Goal: Transaction & Acquisition: Purchase product/service

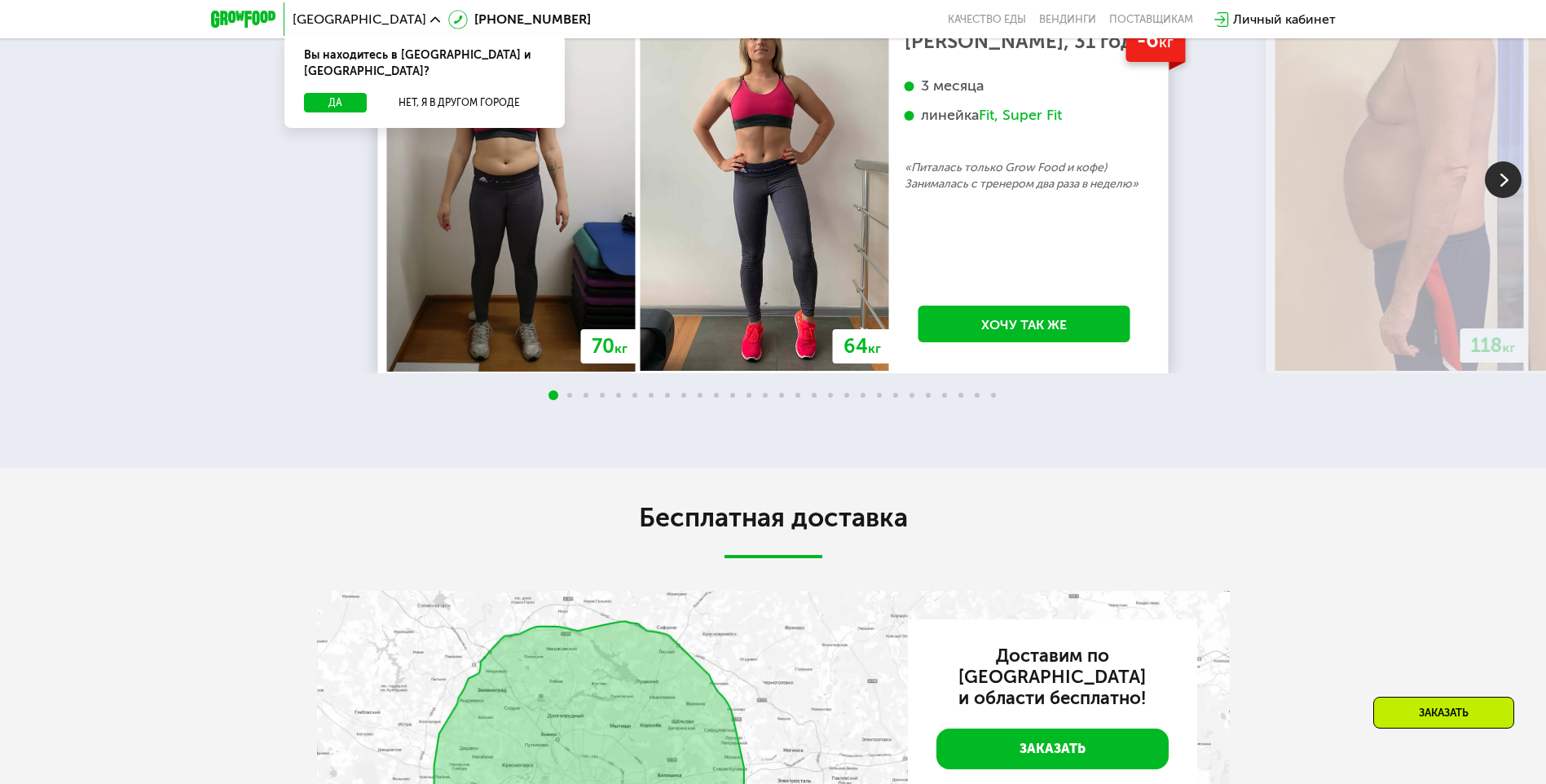
scroll to position [3548, 0]
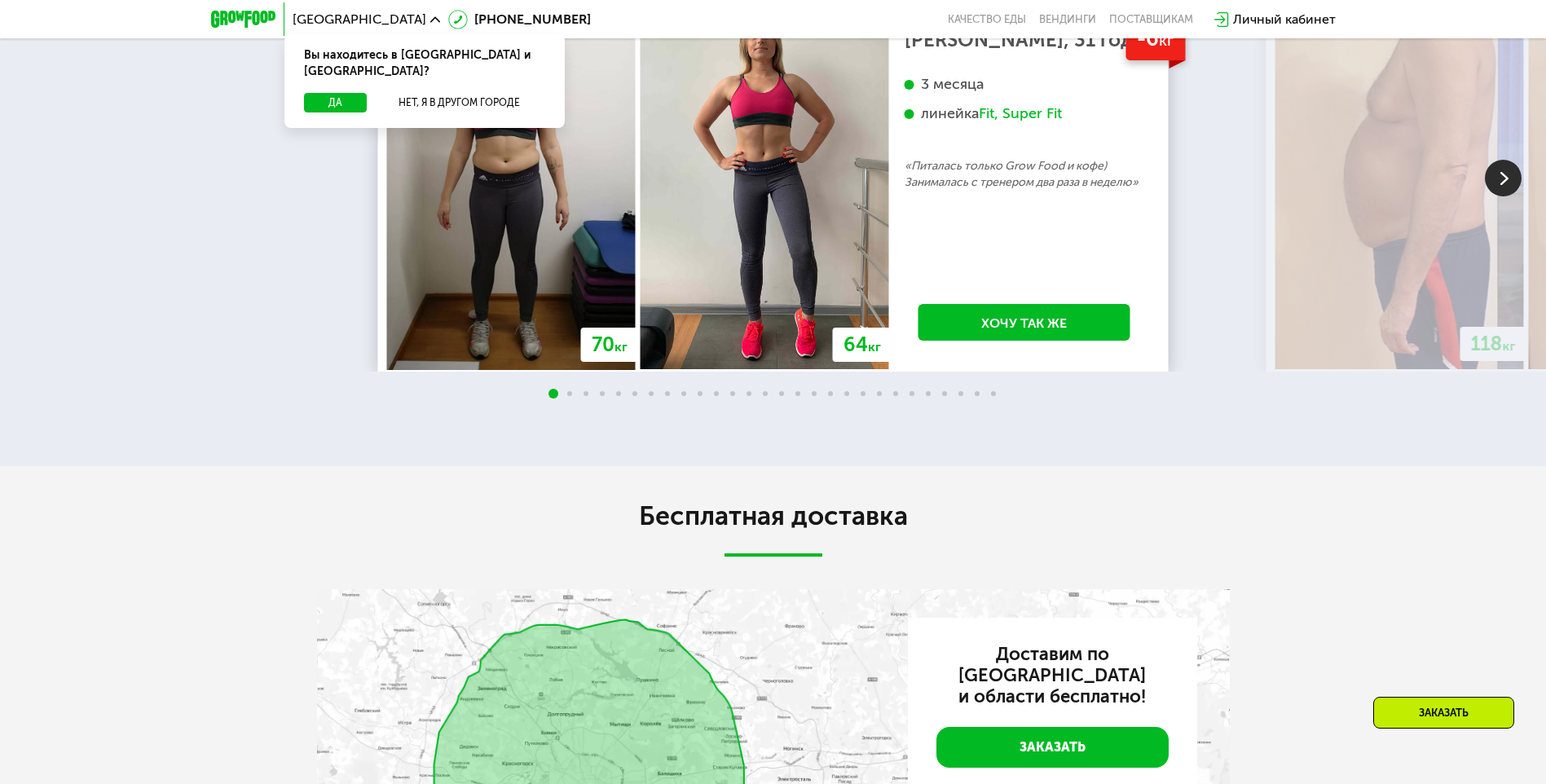
click at [1499, 196] on img at bounding box center [1503, 178] width 36 height 36
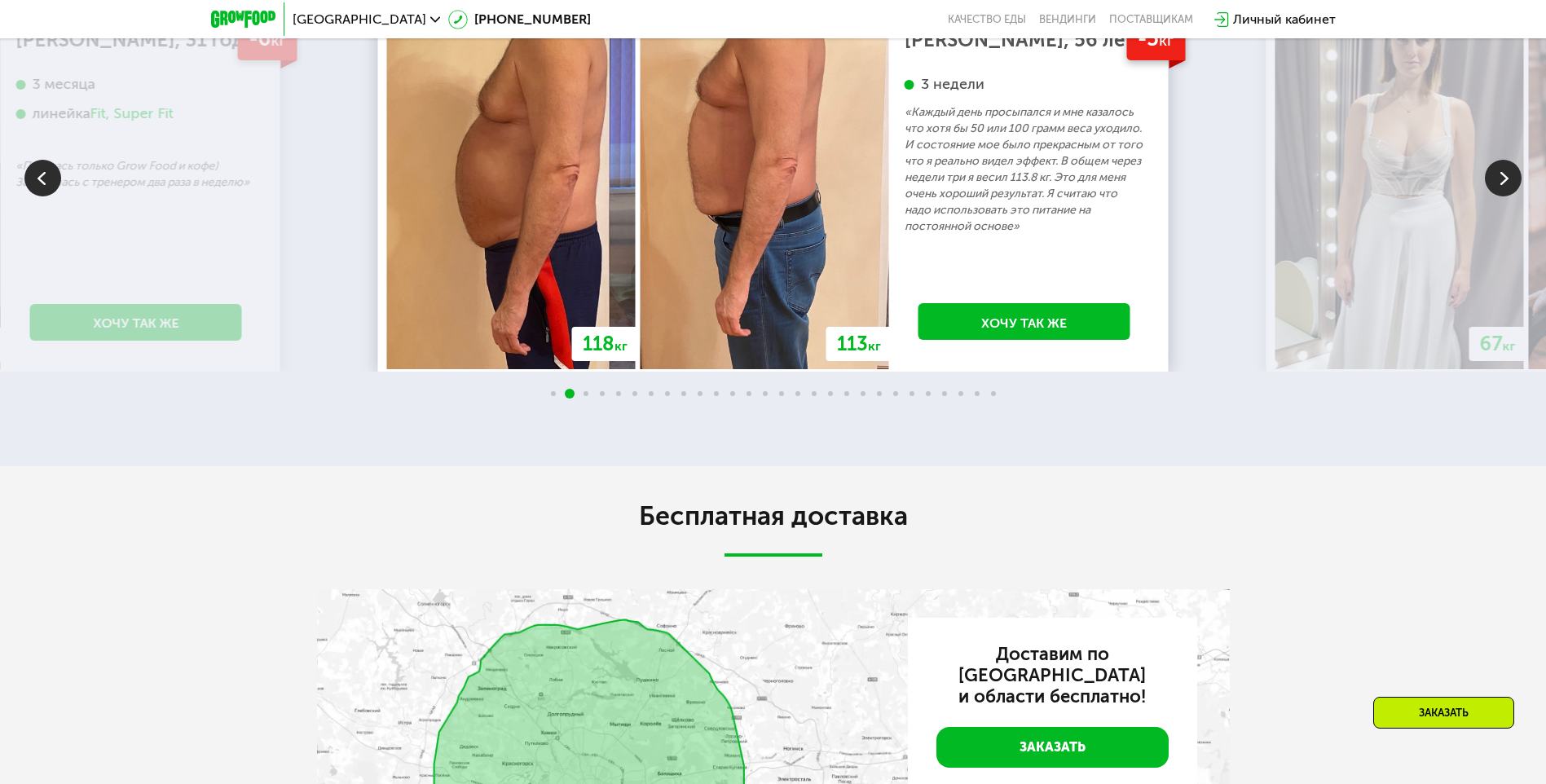
click at [1499, 196] on img at bounding box center [1503, 178] width 36 height 36
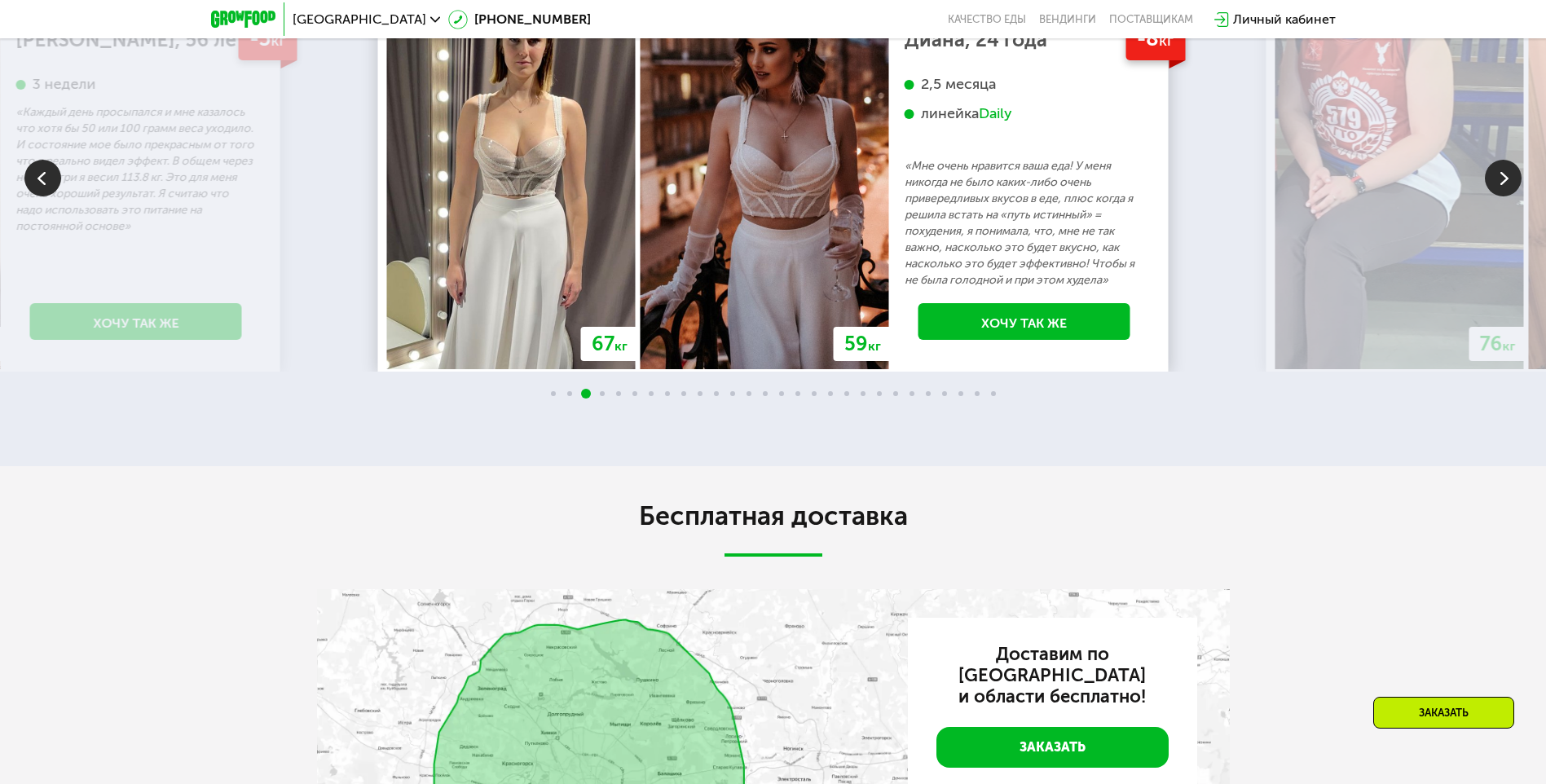
click at [1499, 196] on img at bounding box center [1503, 178] width 36 height 36
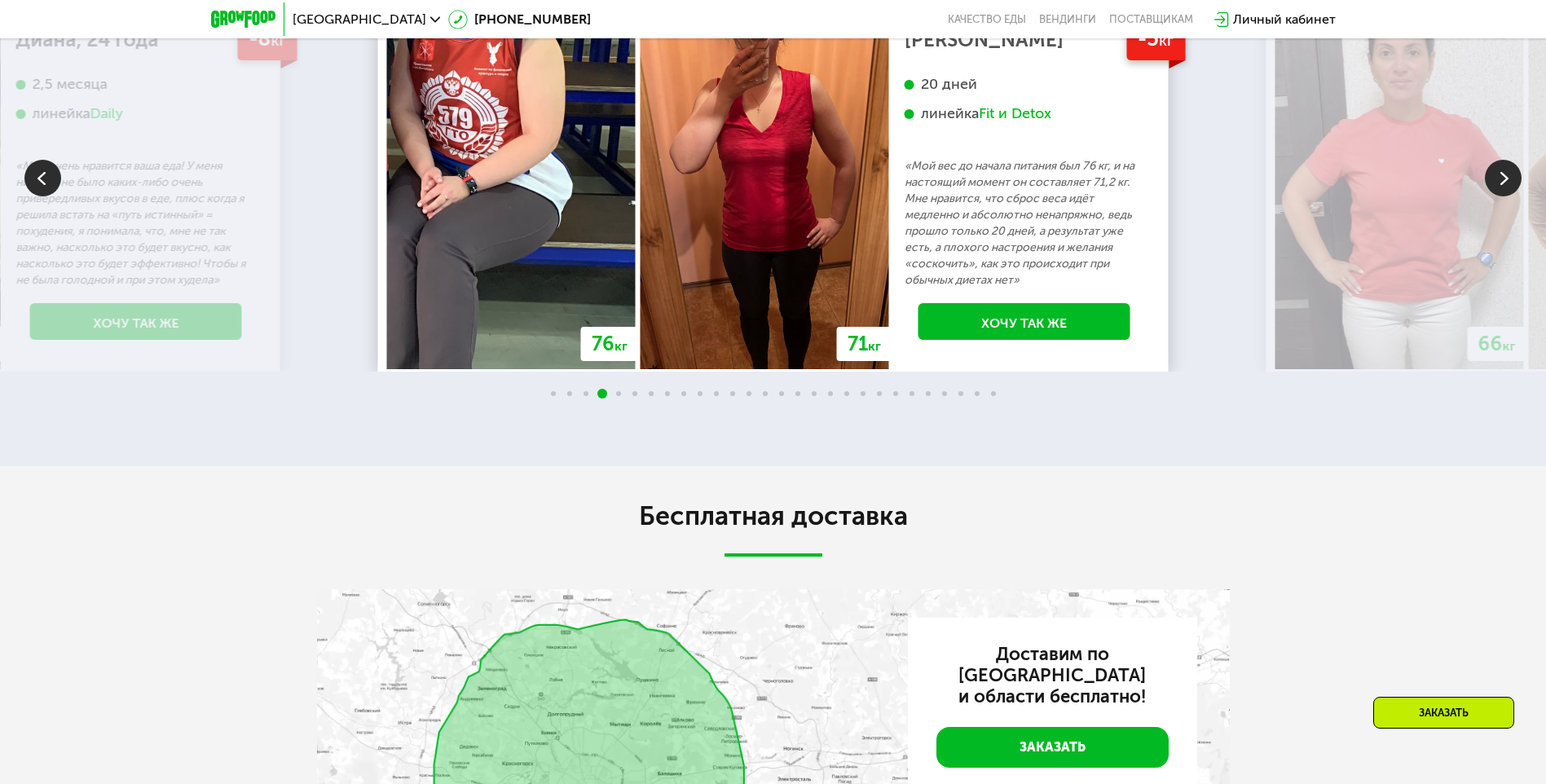
click at [1499, 196] on img at bounding box center [1503, 178] width 36 height 36
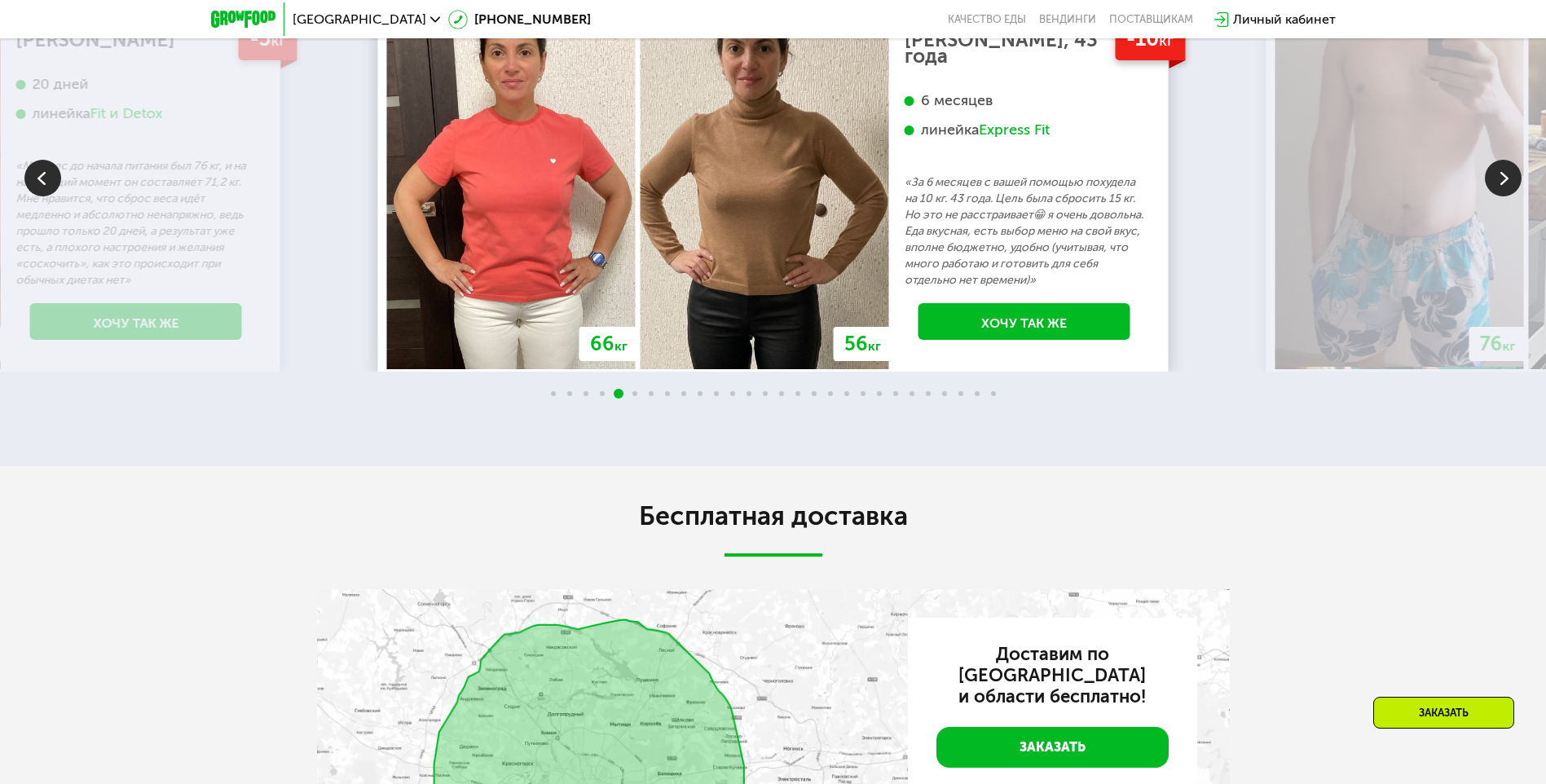
click at [1499, 196] on img at bounding box center [1503, 178] width 36 height 36
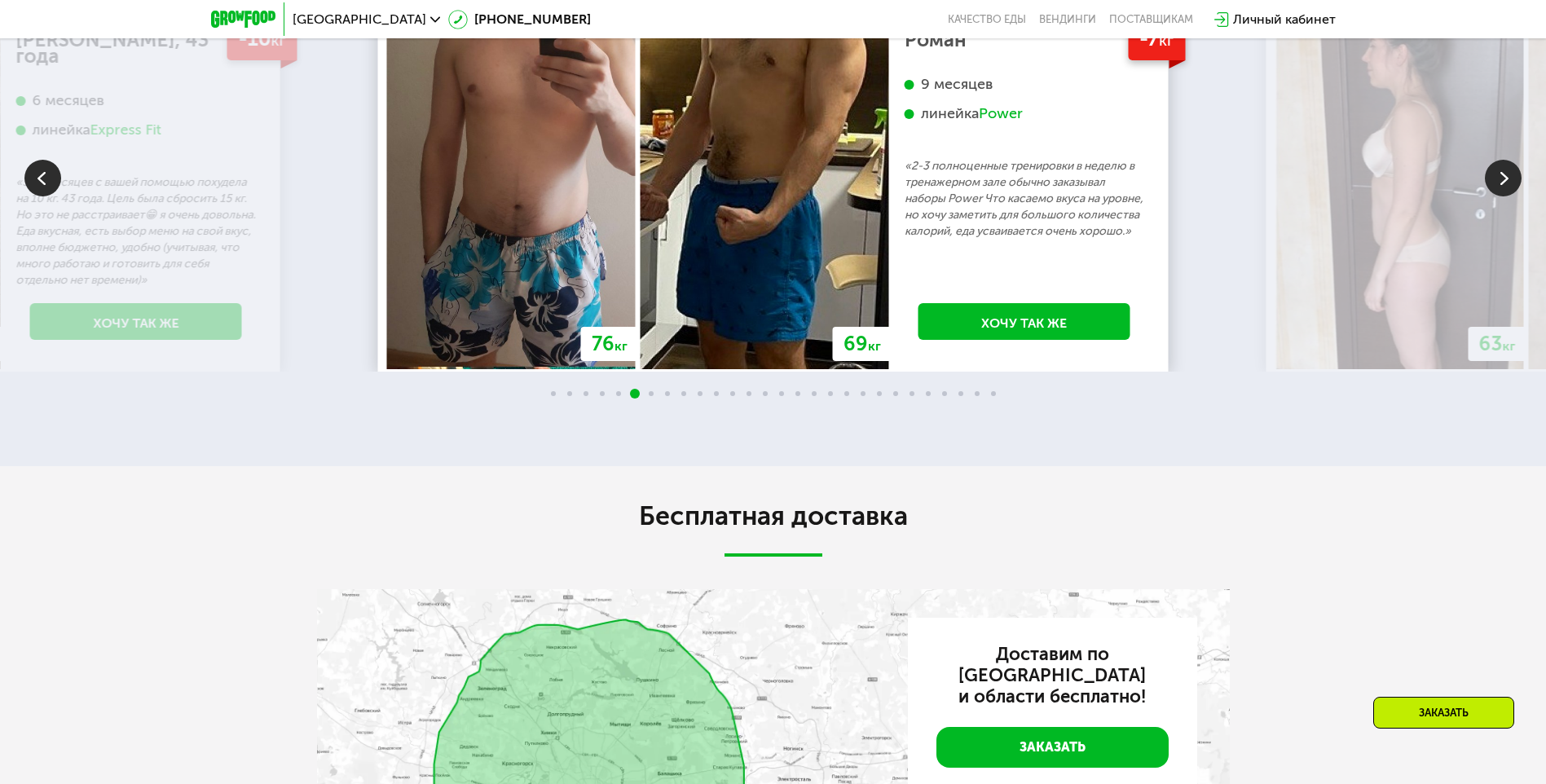
click at [1499, 196] on img at bounding box center [1503, 178] width 36 height 36
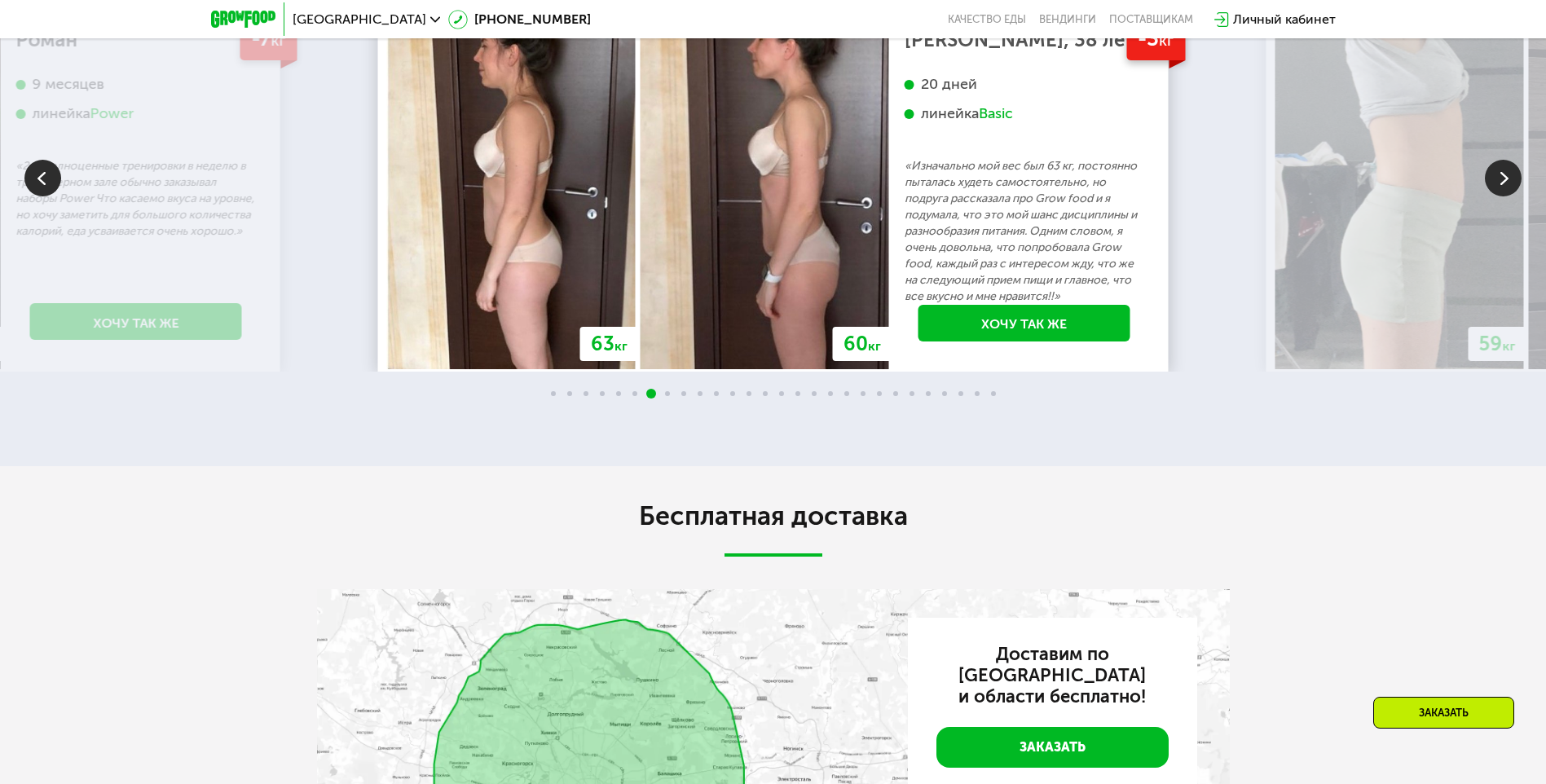
click at [1499, 196] on img at bounding box center [1503, 178] width 36 height 36
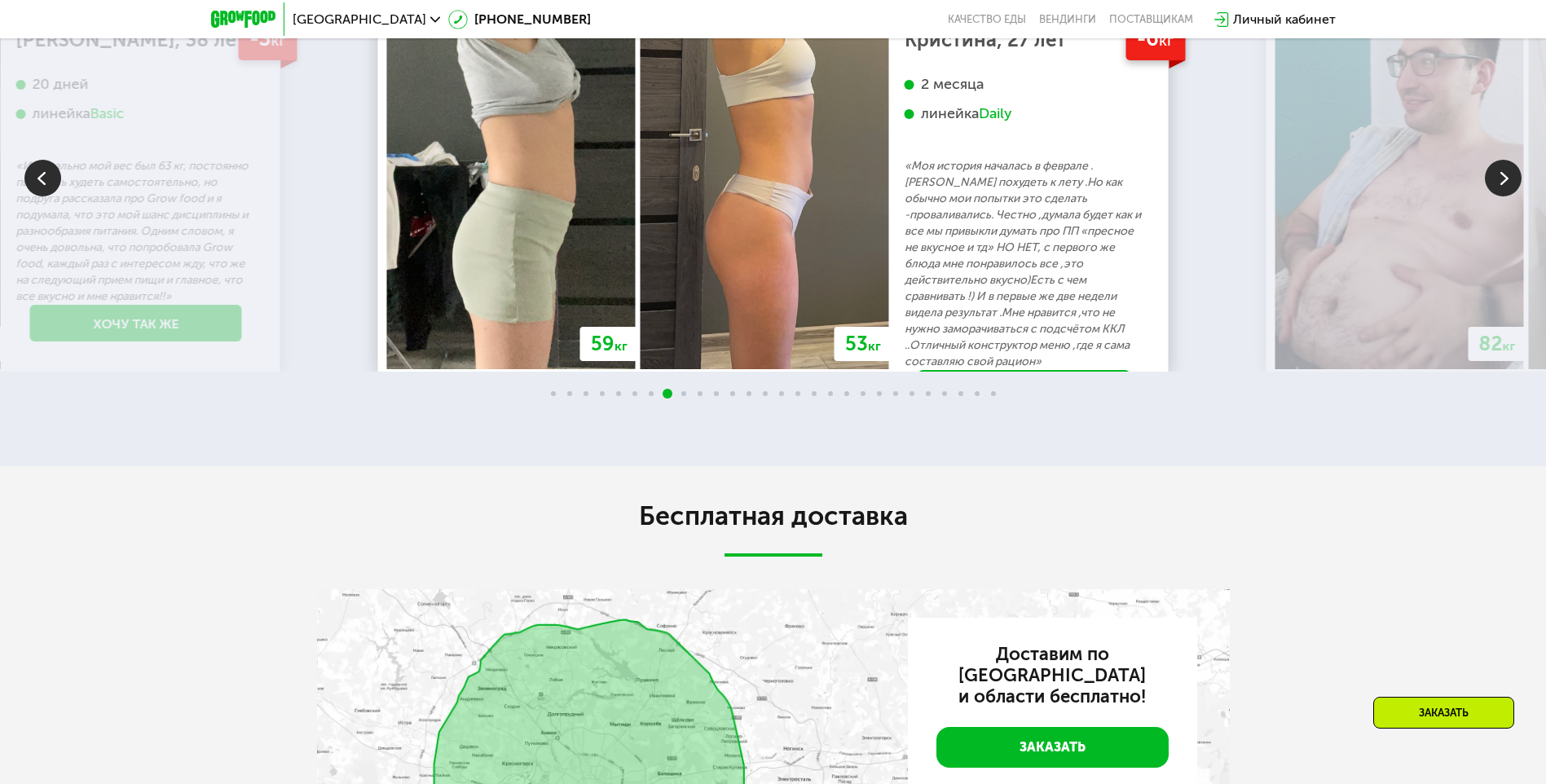
click at [1499, 196] on img at bounding box center [1503, 178] width 36 height 36
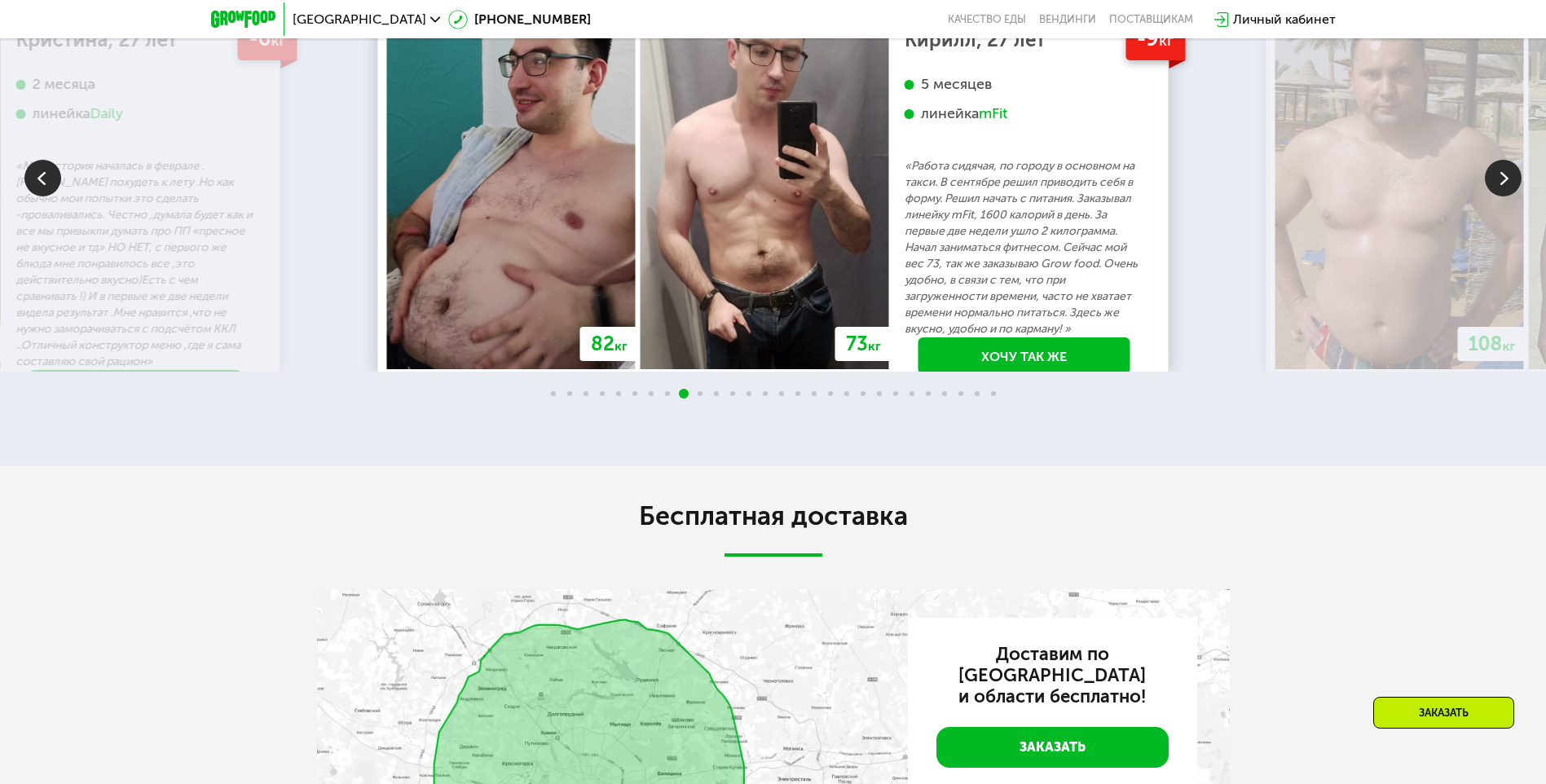
click at [1494, 196] on img at bounding box center [1503, 178] width 36 height 36
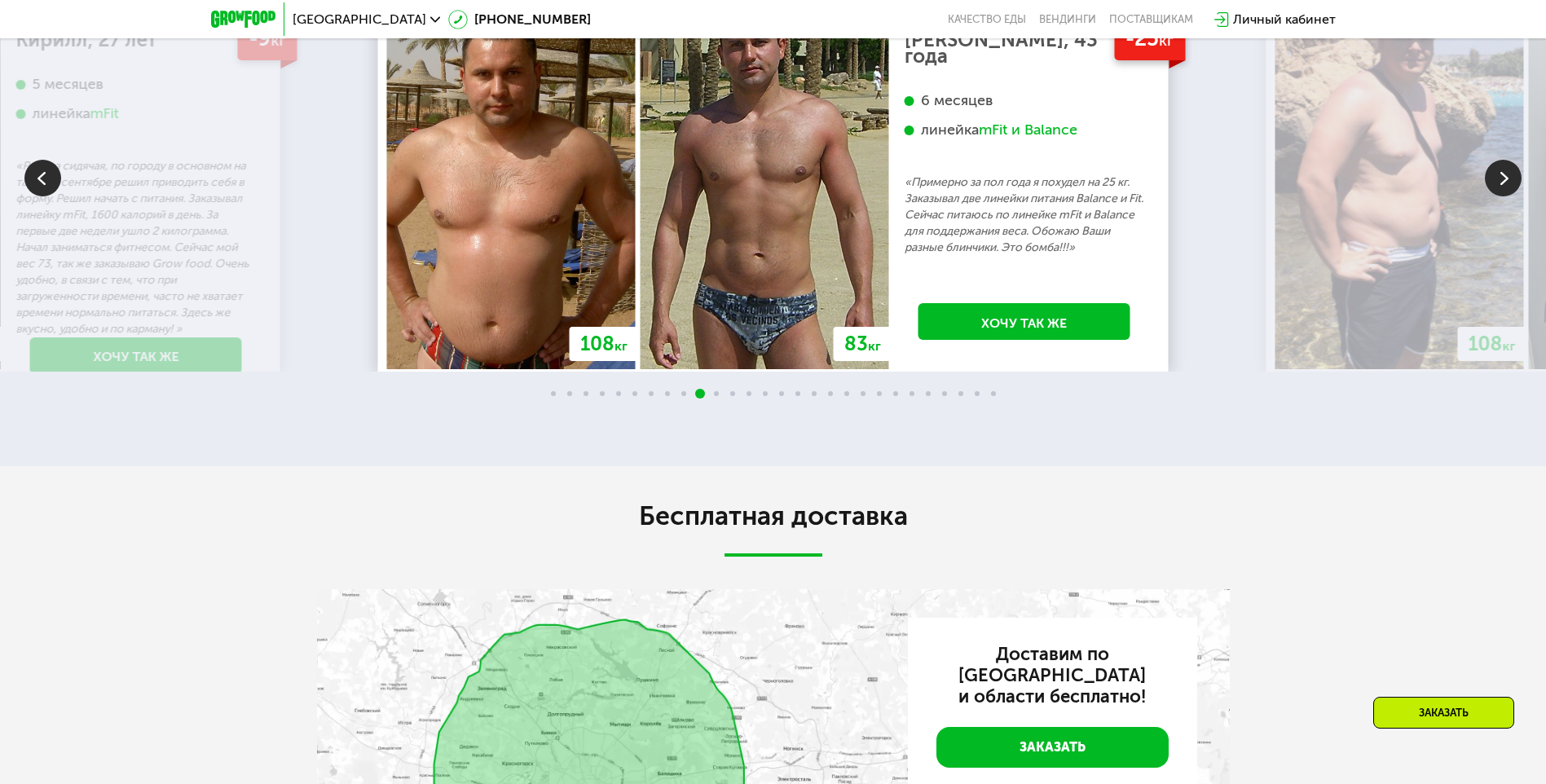
click at [1111, 639] on div "Бесплатная доставка Доставим по Москве и области бесплатно! Заказать" at bounding box center [773, 768] width 1546 height 604
click at [1494, 196] on img at bounding box center [1503, 178] width 36 height 36
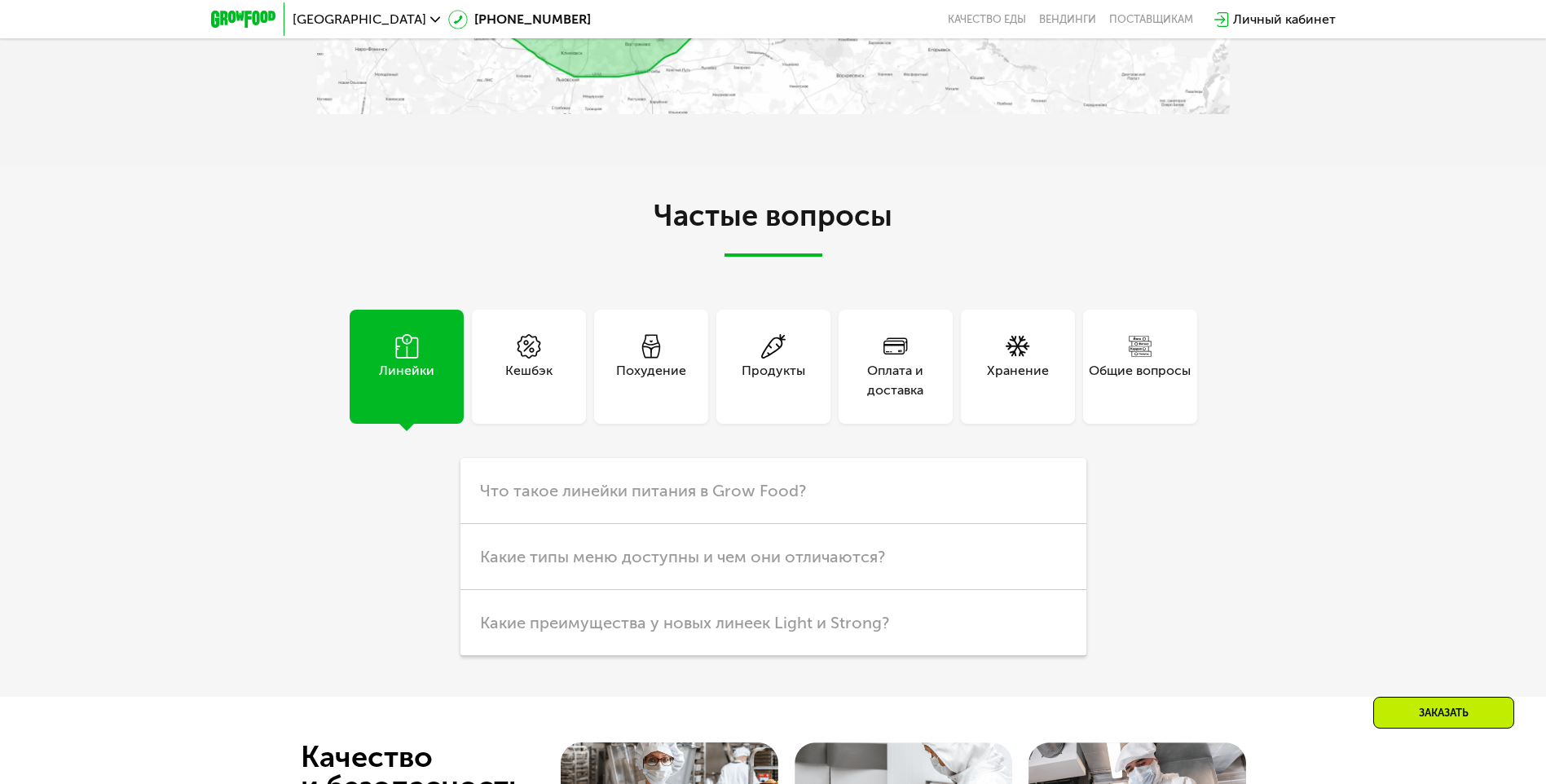
scroll to position [4689, 0]
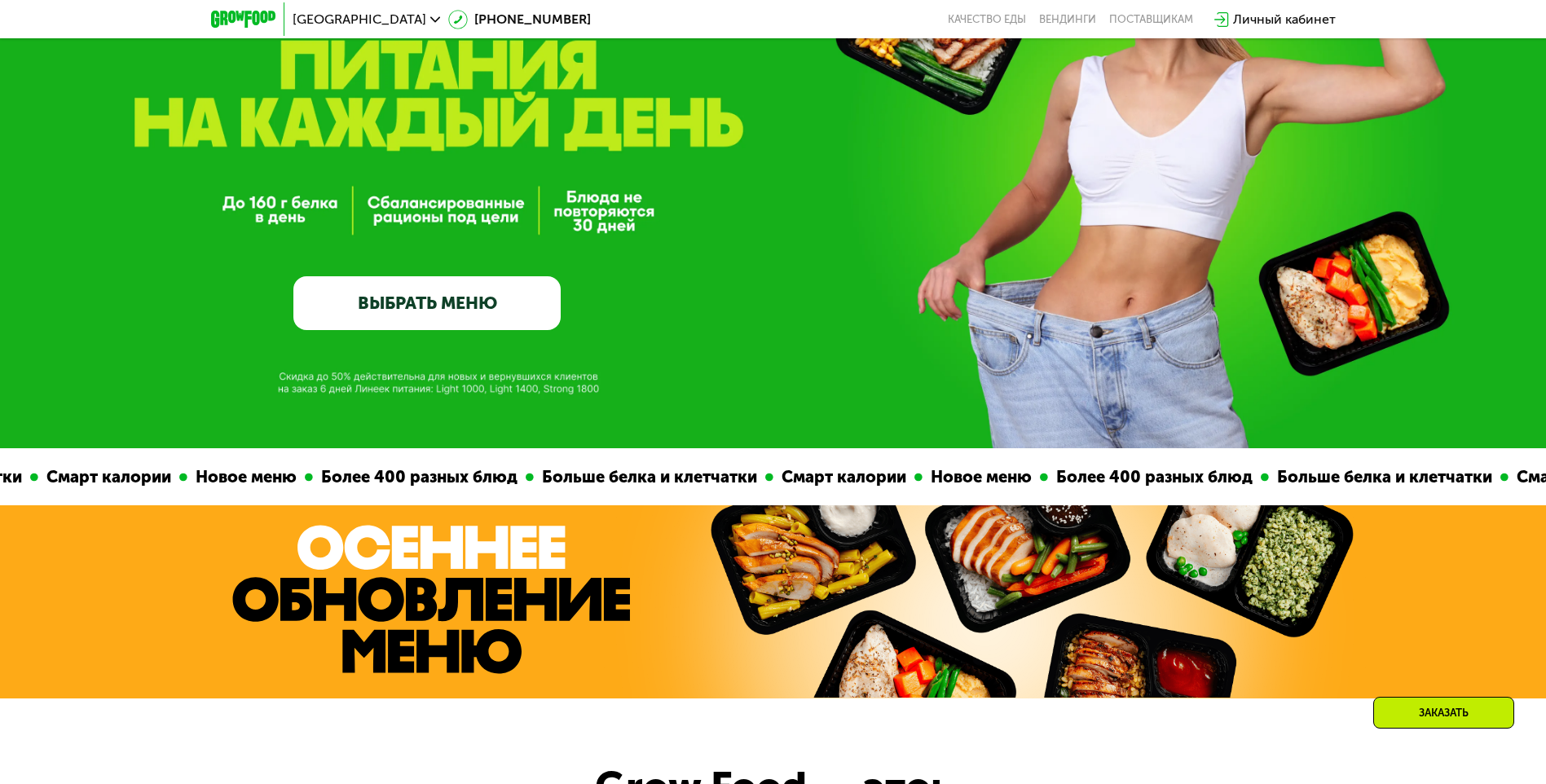
drag, startPoint x: 314, startPoint y: 444, endPoint x: 758, endPoint y: 111, distance: 555.0
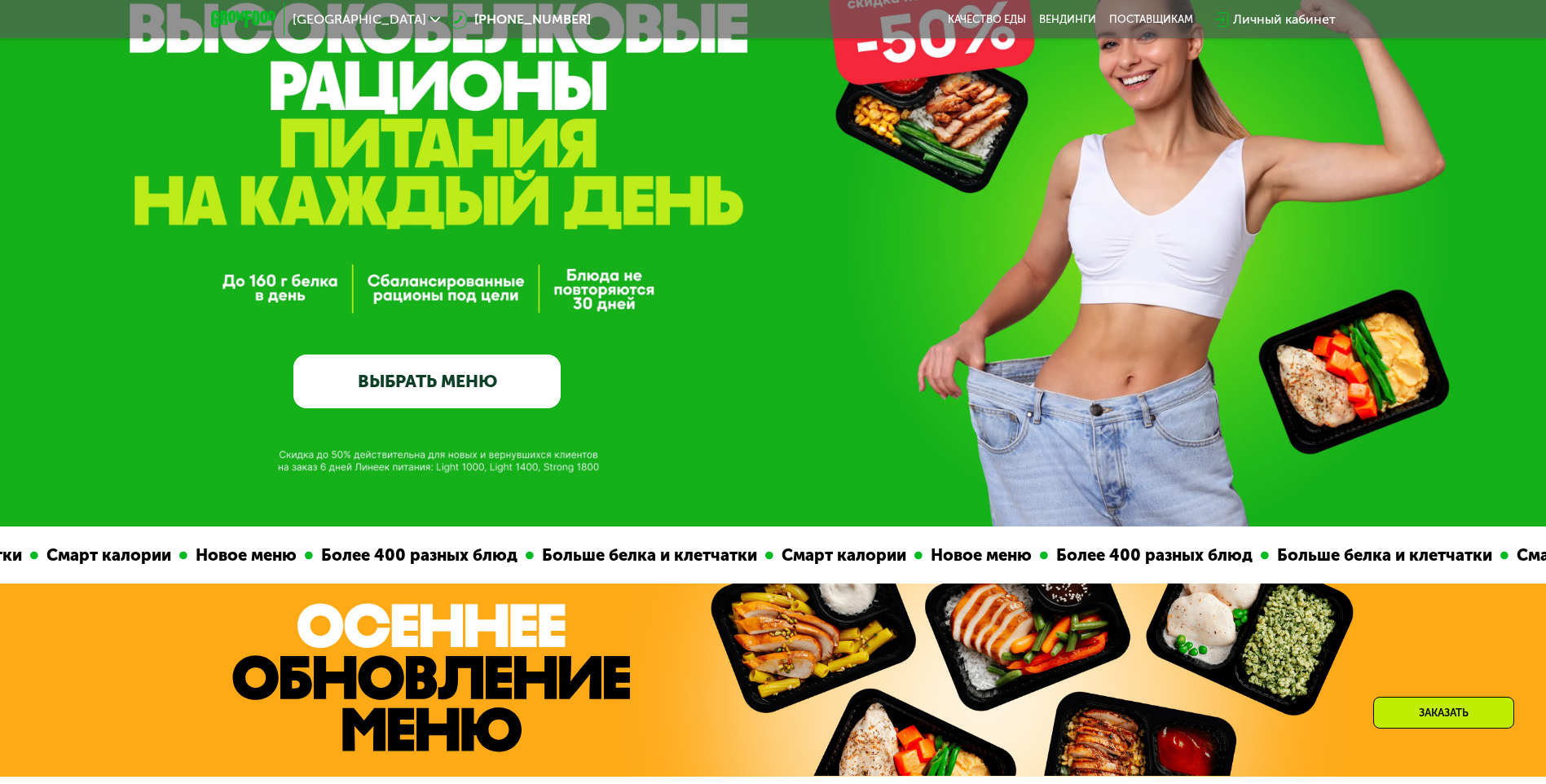
scroll to position [167, 0]
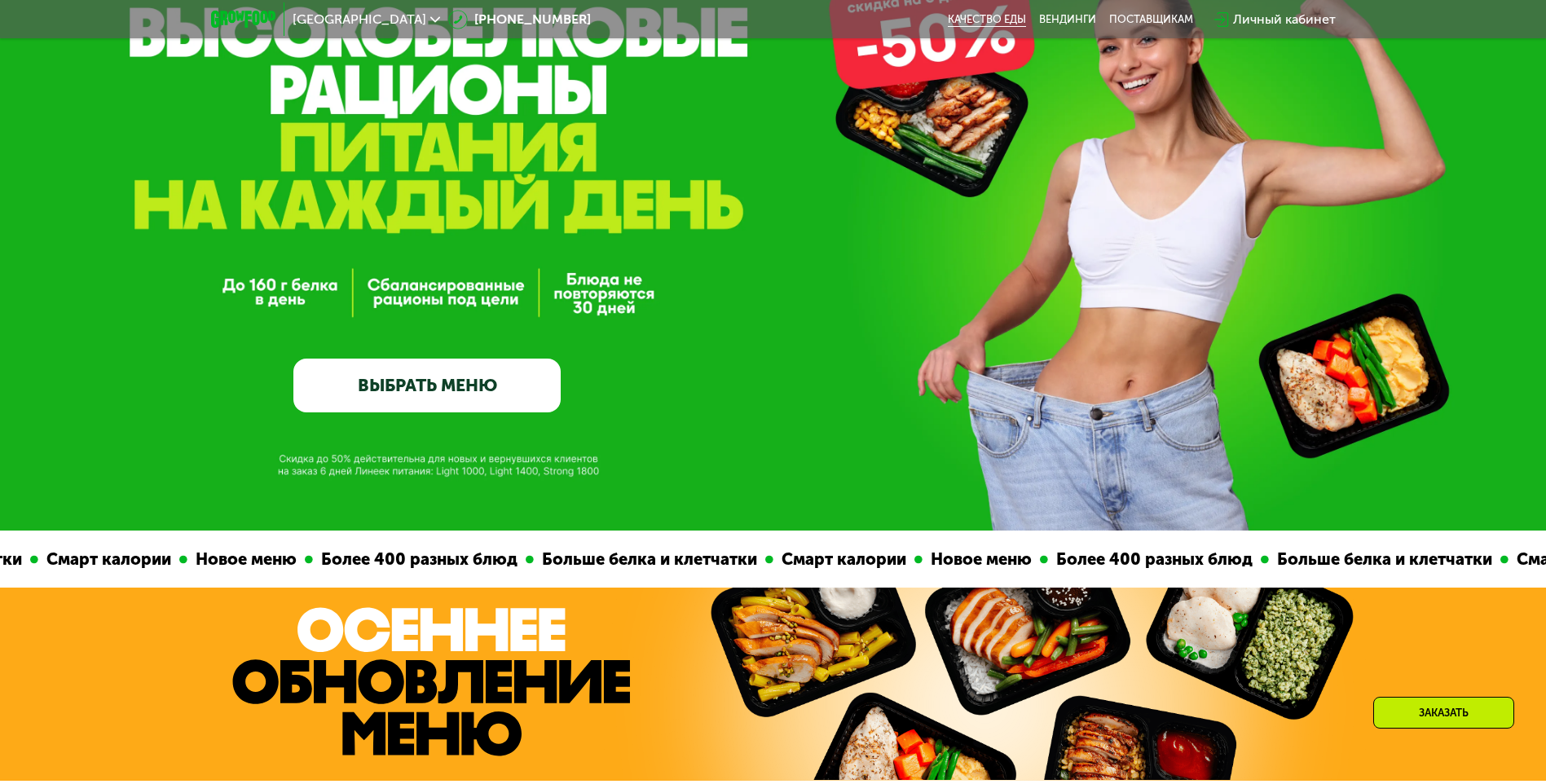
click at [1017, 17] on link "Качество еды" at bounding box center [987, 20] width 79 height 13
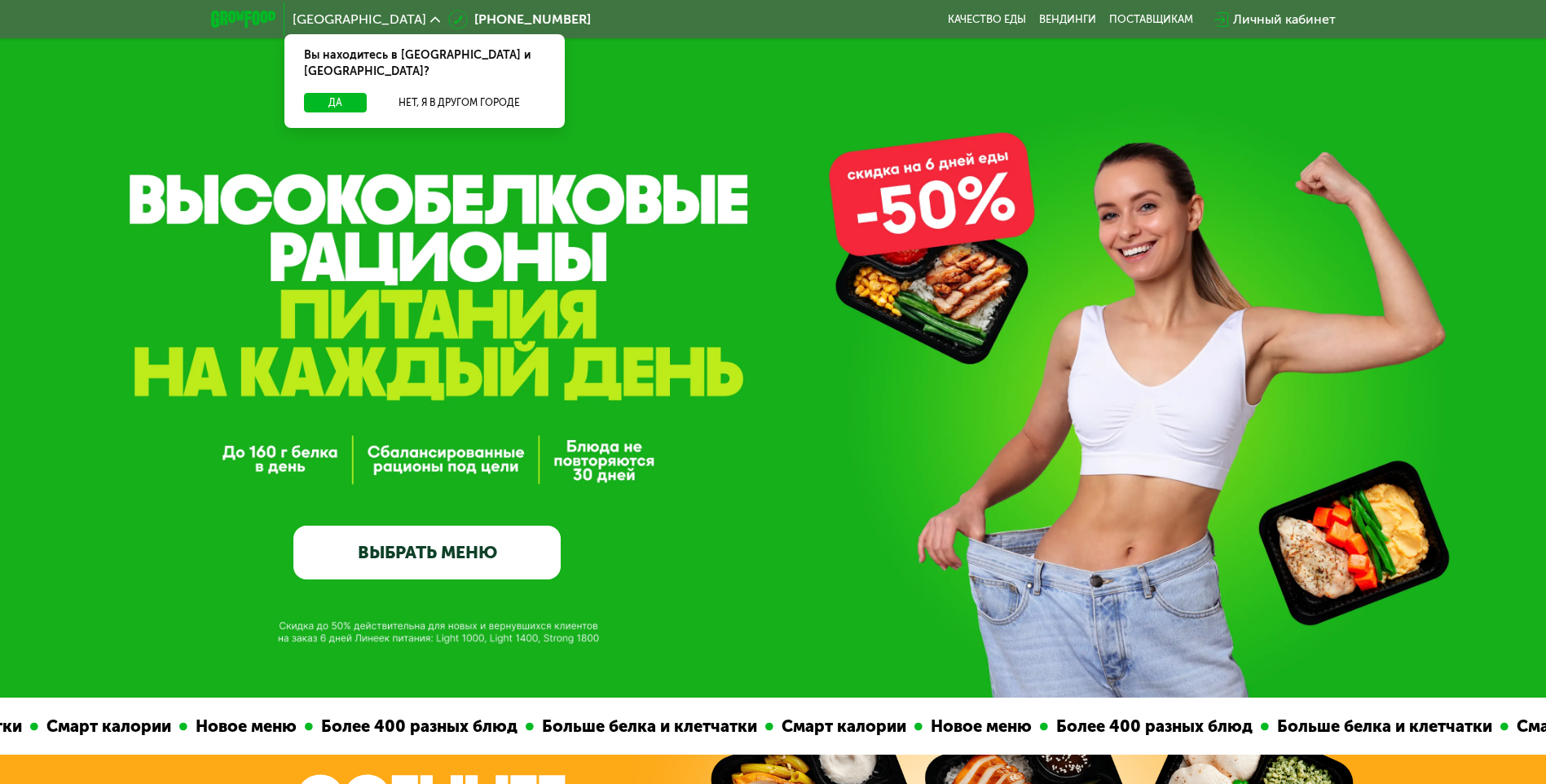
click at [651, 550] on div "GrowFood — доставка правильного питания ВЫБРАТЬ МЕНЮ" at bounding box center [773, 414] width 1546 height 332
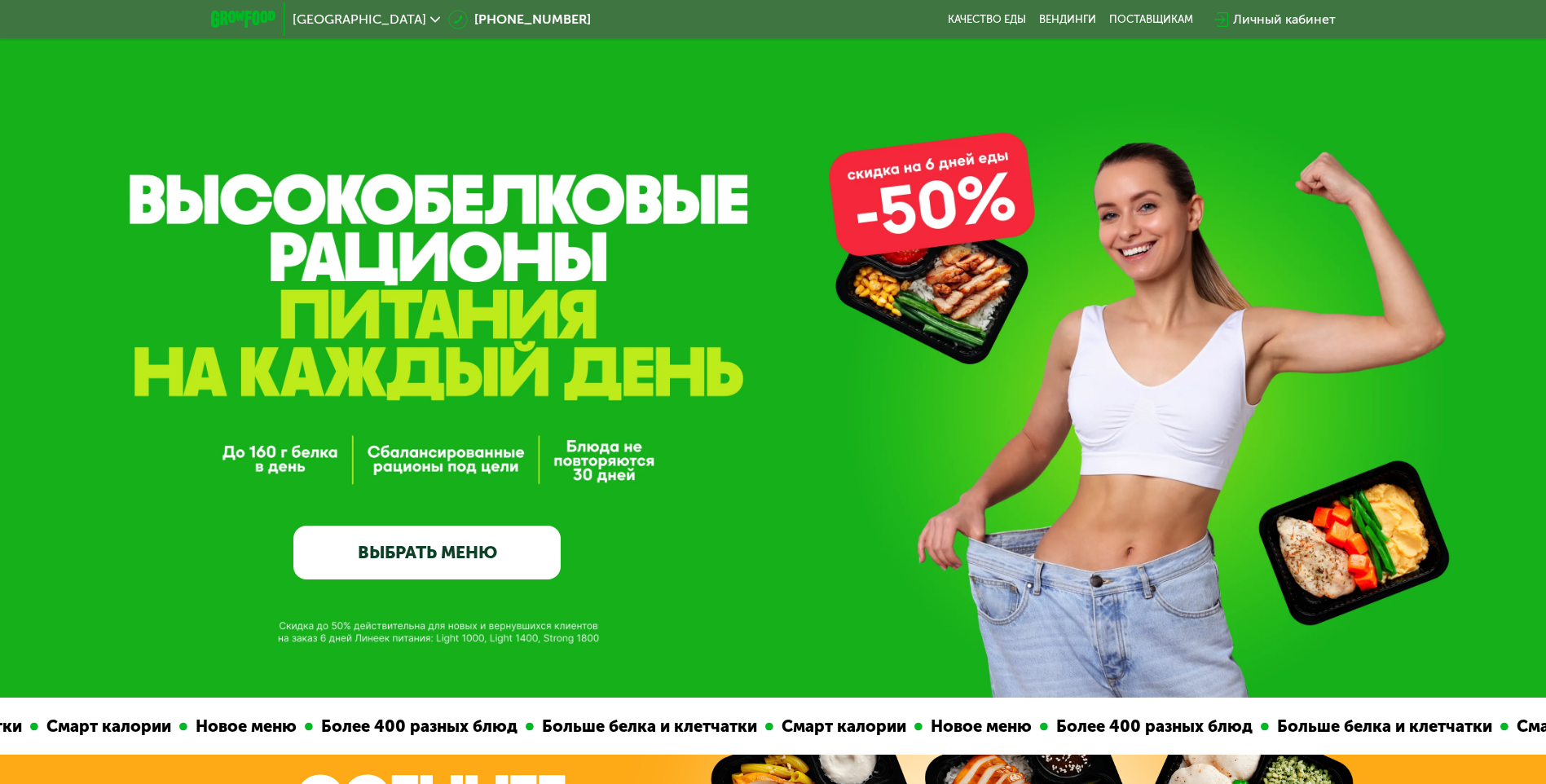
click at [452, 547] on link "ВЫБРАТЬ МЕНЮ" at bounding box center [427, 552] width 267 height 54
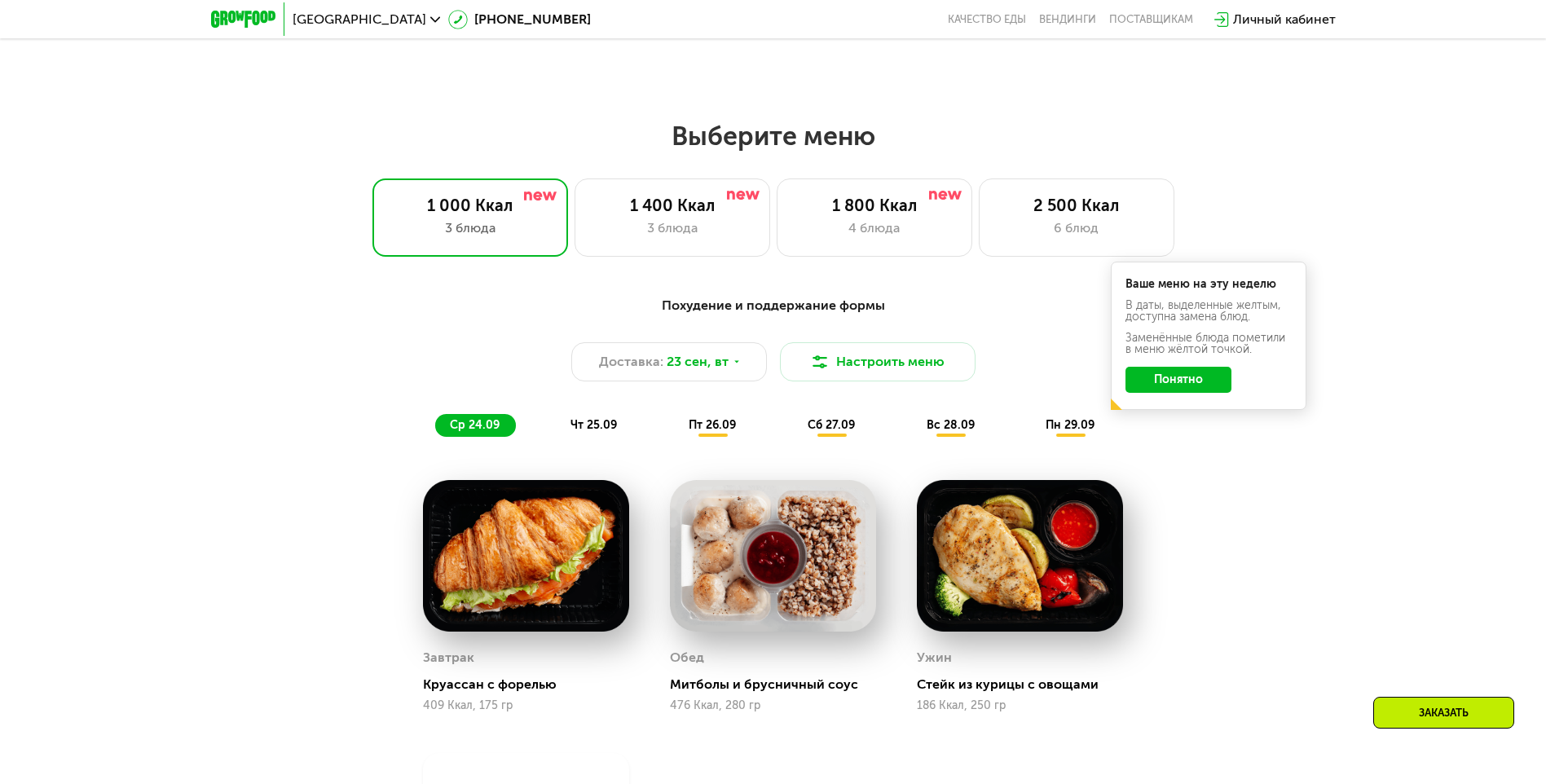
scroll to position [1346, 0]
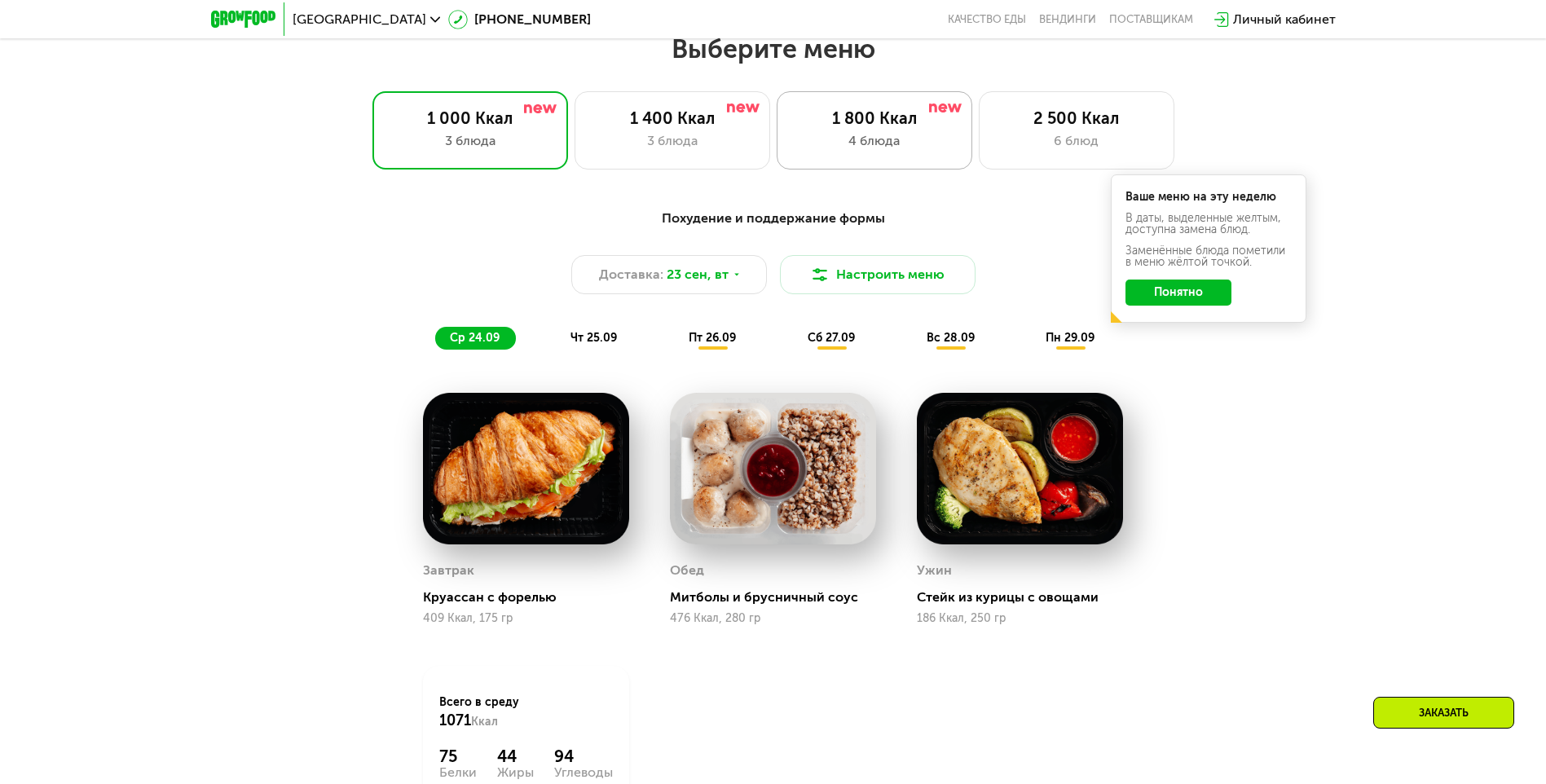
click at [844, 159] on div "1 800 Ккал 4 блюда" at bounding box center [874, 130] width 195 height 79
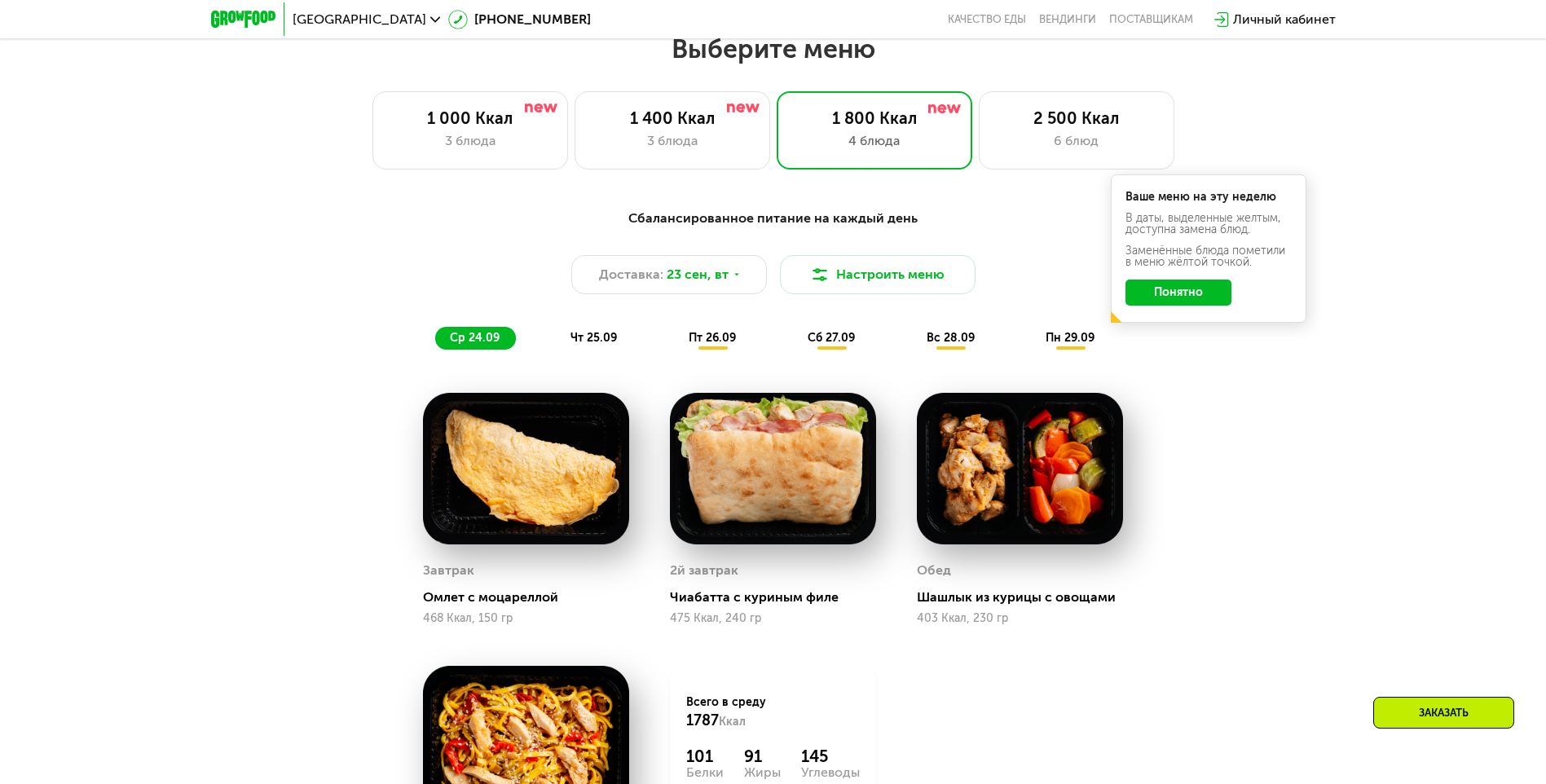
click at [1183, 295] on button "Понятно" at bounding box center [1179, 293] width 106 height 26
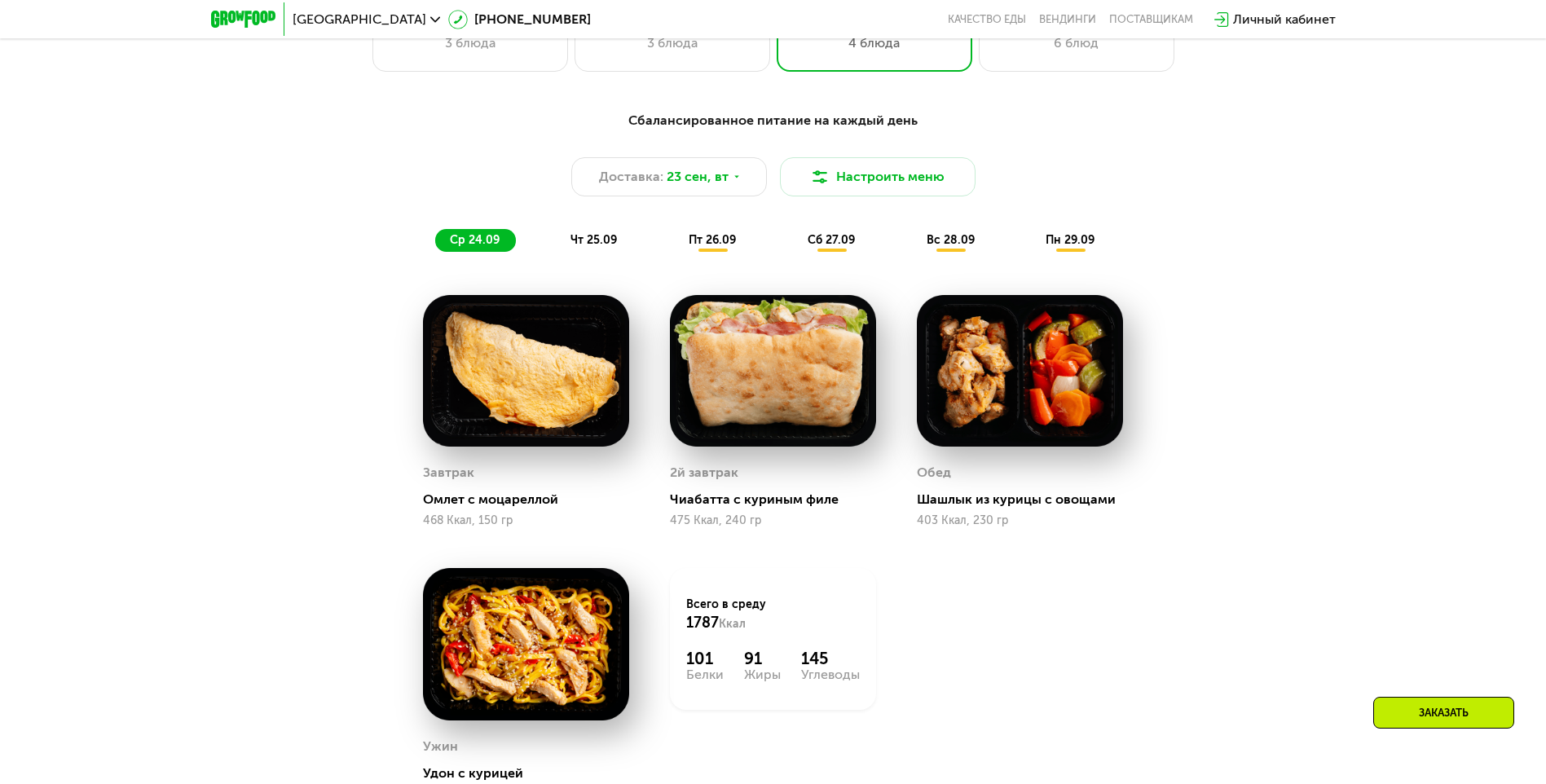
scroll to position [1671, 0]
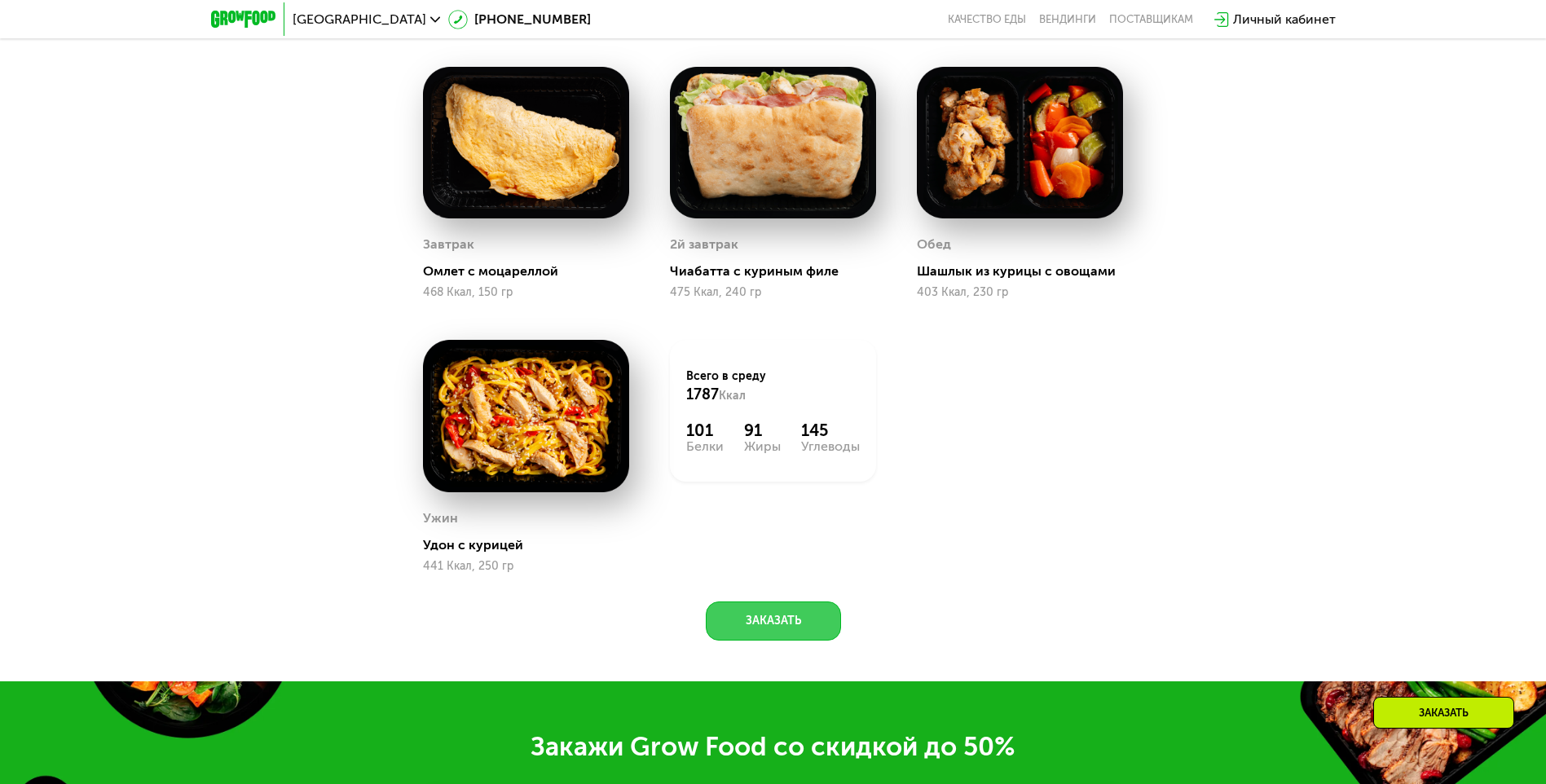
click at [776, 625] on button "Заказать" at bounding box center [773, 620] width 136 height 39
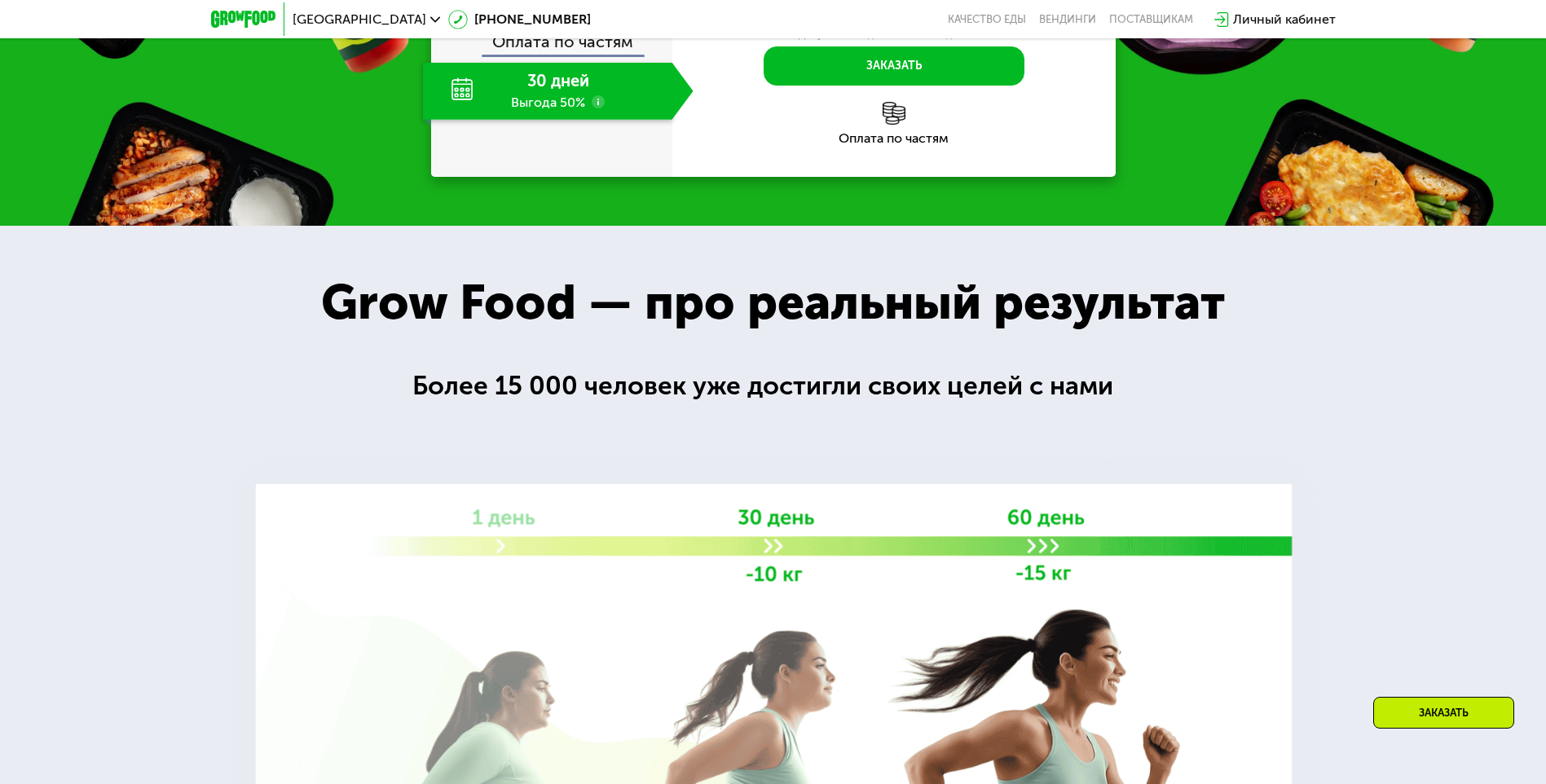
scroll to position [739, 0]
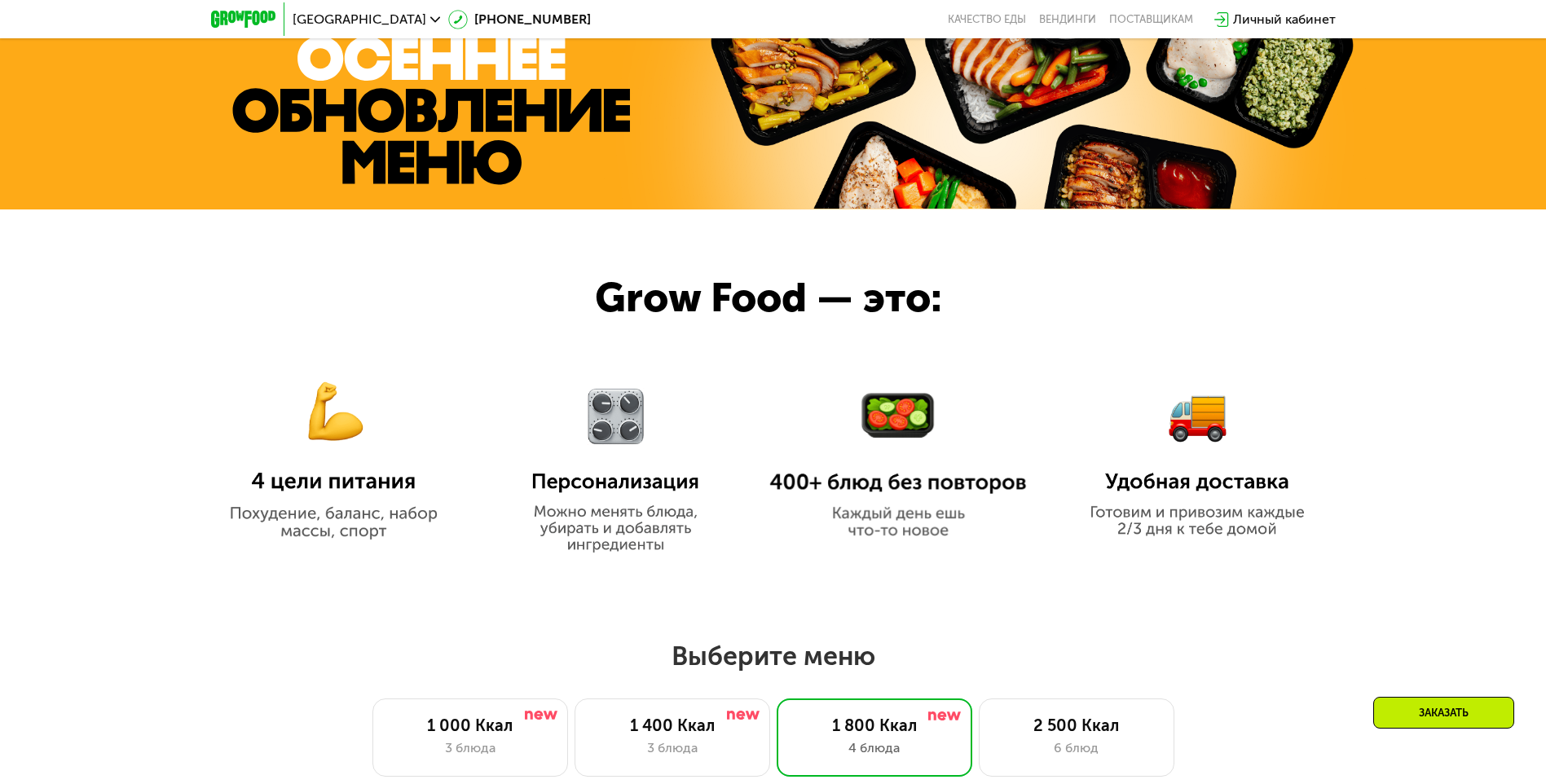
drag, startPoint x: 1369, startPoint y: 605, endPoint x: 1209, endPoint y: 172, distance: 461.6
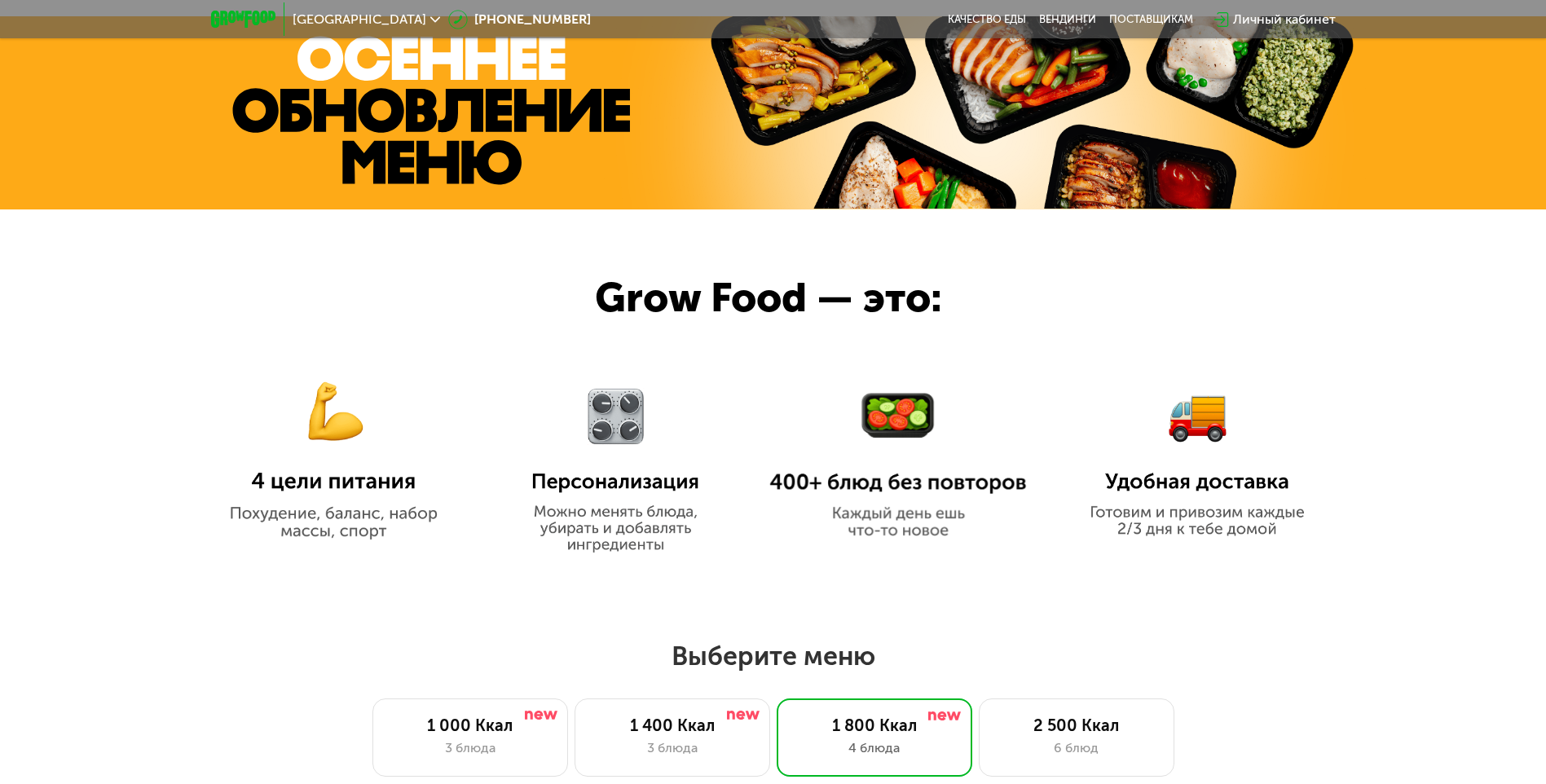
scroll to position [0, 0]
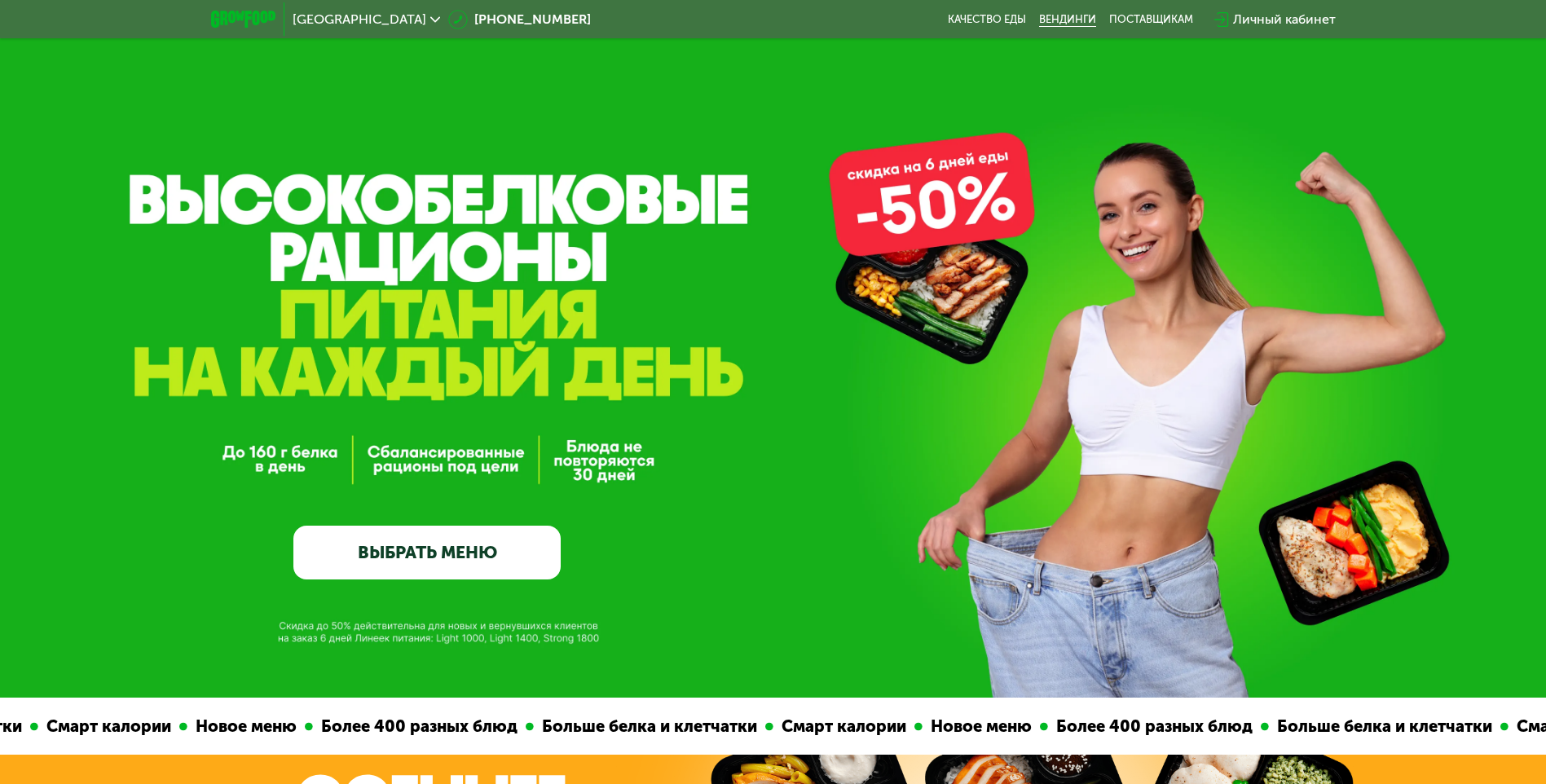
click at [1083, 17] on link "Вендинги" at bounding box center [1067, 20] width 57 height 13
